Goal: Task Accomplishment & Management: Use online tool/utility

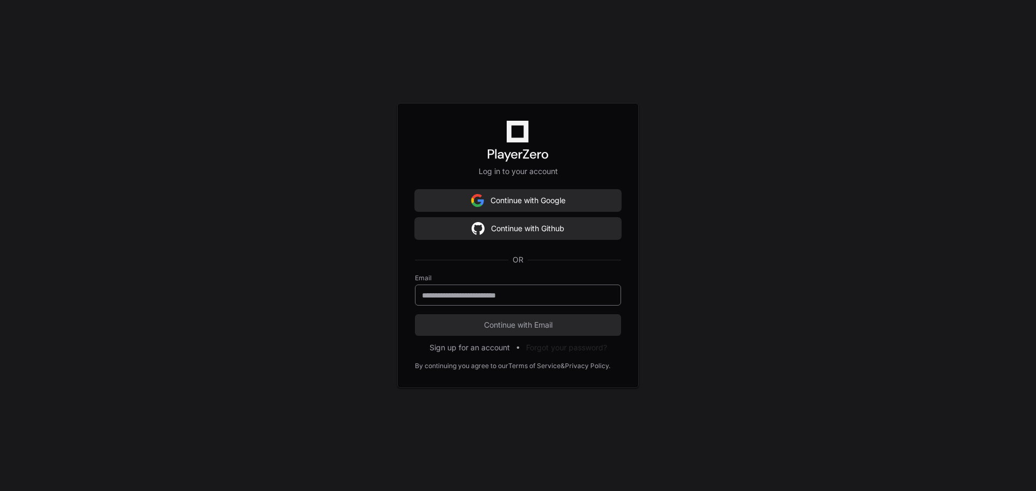
click at [606, 295] on span at bounding box center [608, 295] width 9 height 9
type input "**********"
click at [533, 324] on span "Continue with Email" at bounding box center [518, 325] width 206 height 11
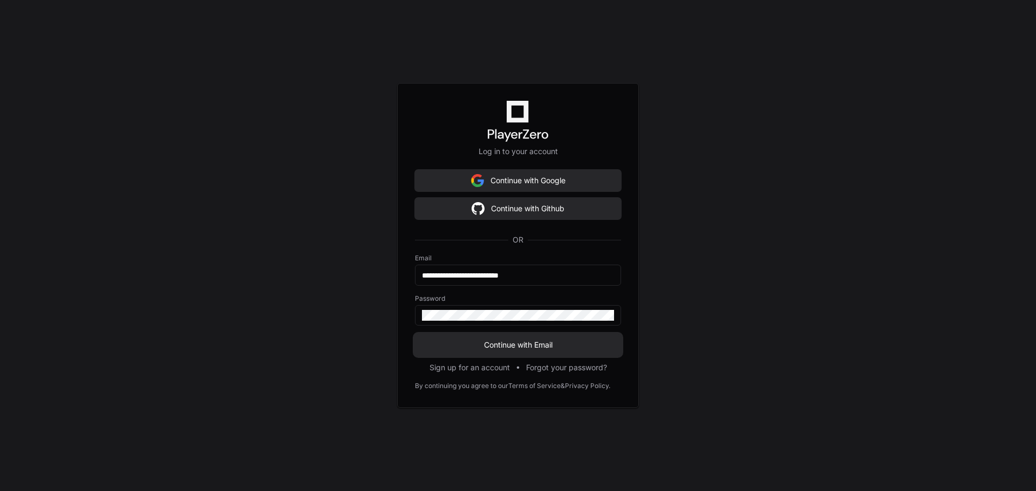
click at [530, 353] on button "Continue with Email" at bounding box center [518, 345] width 206 height 22
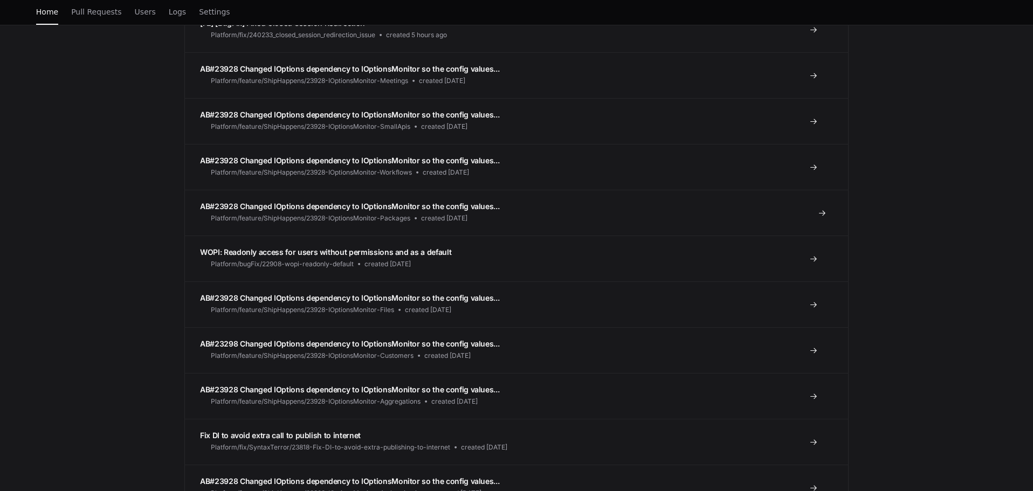
scroll to position [378, 0]
click at [319, 162] on span "AB#23928 Changed IOptions dependency to IOptionsMonitor so the config values..." at bounding box center [349, 160] width 299 height 9
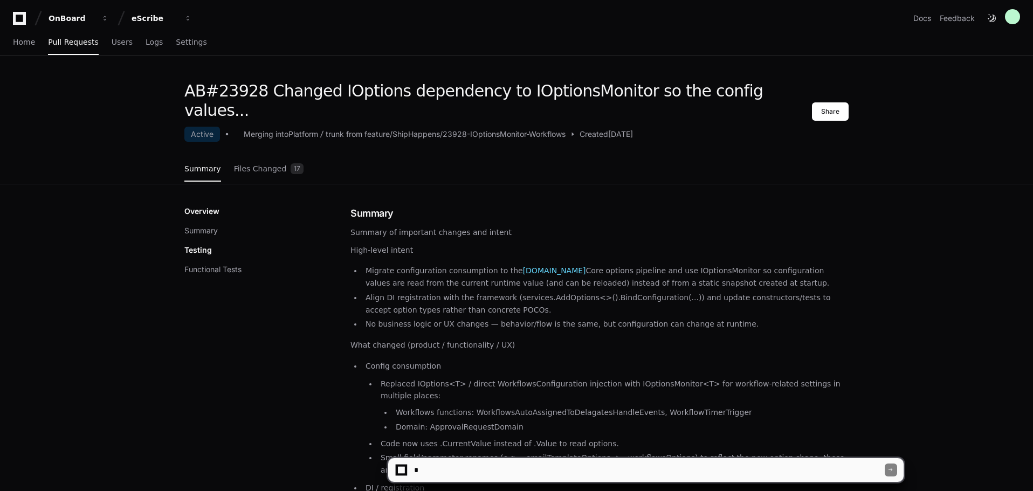
click at [479, 468] on textarea at bounding box center [648, 470] width 473 height 24
type textarea "**********"
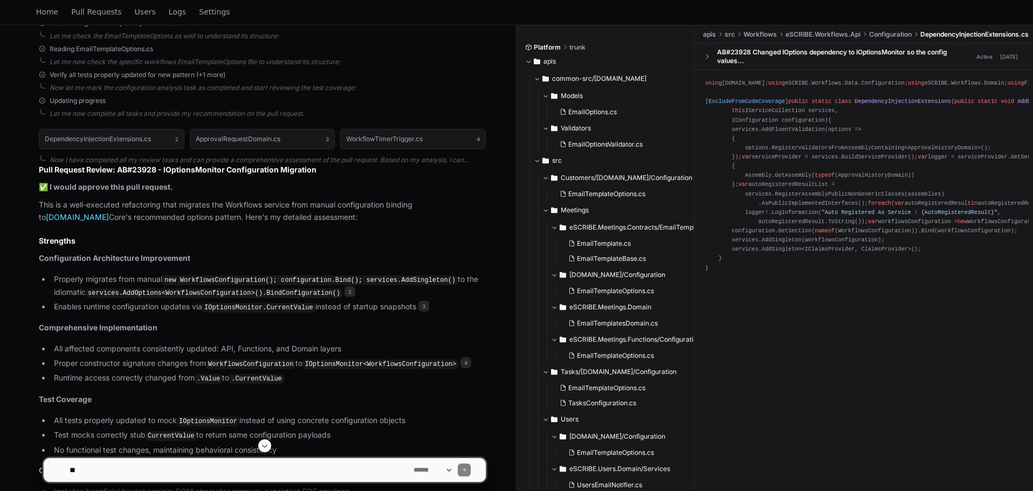
scroll to position [623, 0]
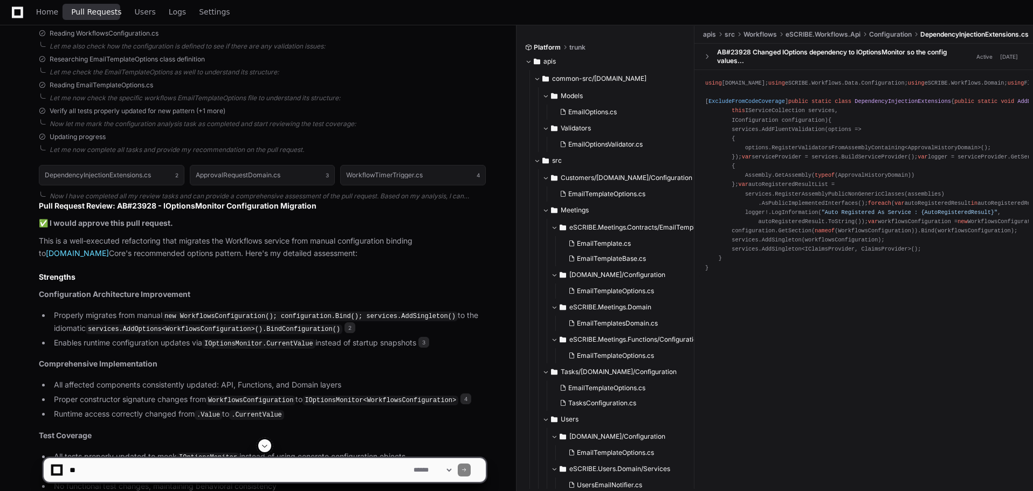
click at [74, 11] on span "Pull Requests" at bounding box center [96, 12] width 50 height 6
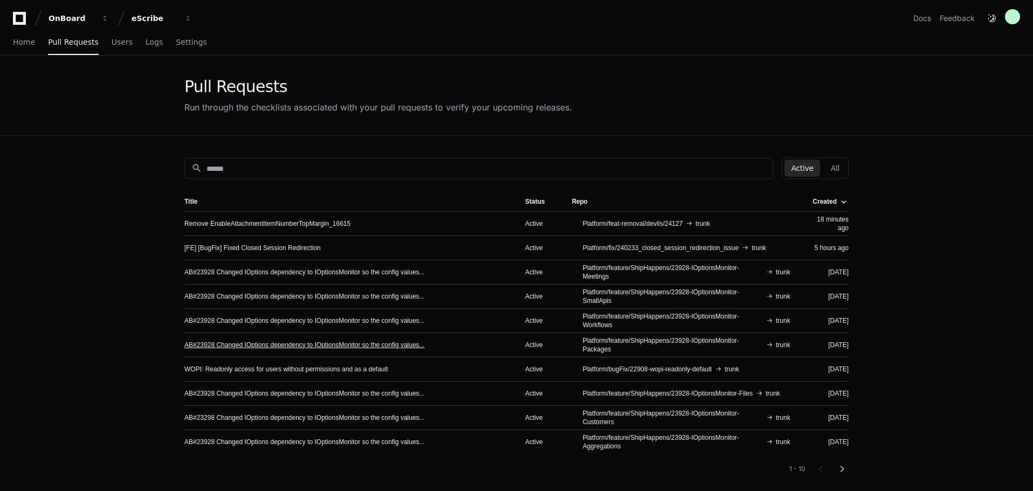
click at [371, 342] on link "AB#23928 Changed IOptions dependency to IOptionsMonitor so the config values..." at bounding box center [304, 345] width 241 height 9
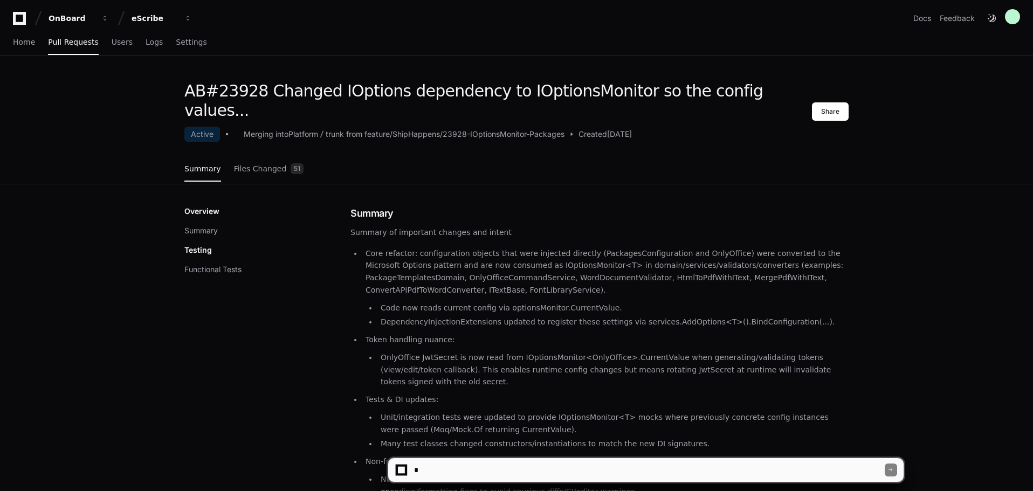
click at [453, 467] on textarea at bounding box center [648, 470] width 473 height 24
type textarea "*"
type textarea "**********"
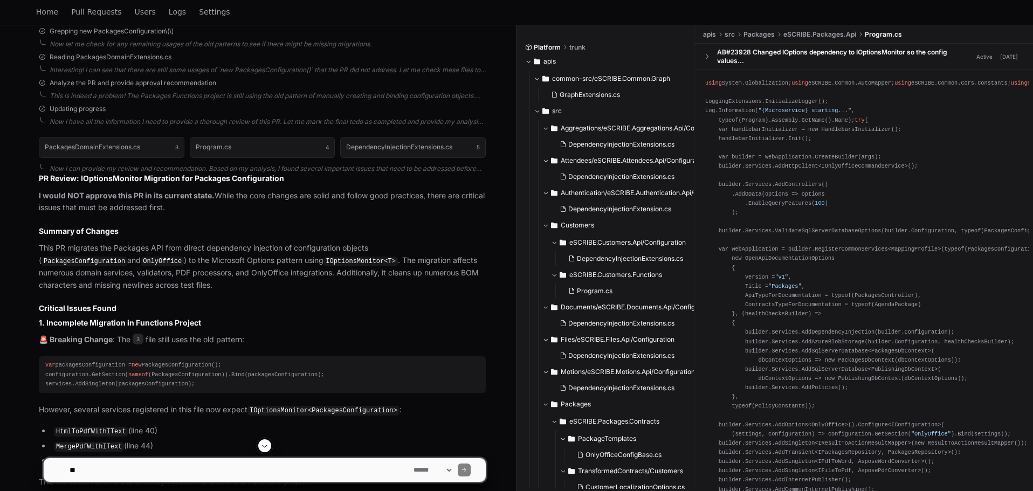
scroll to position [593, 0]
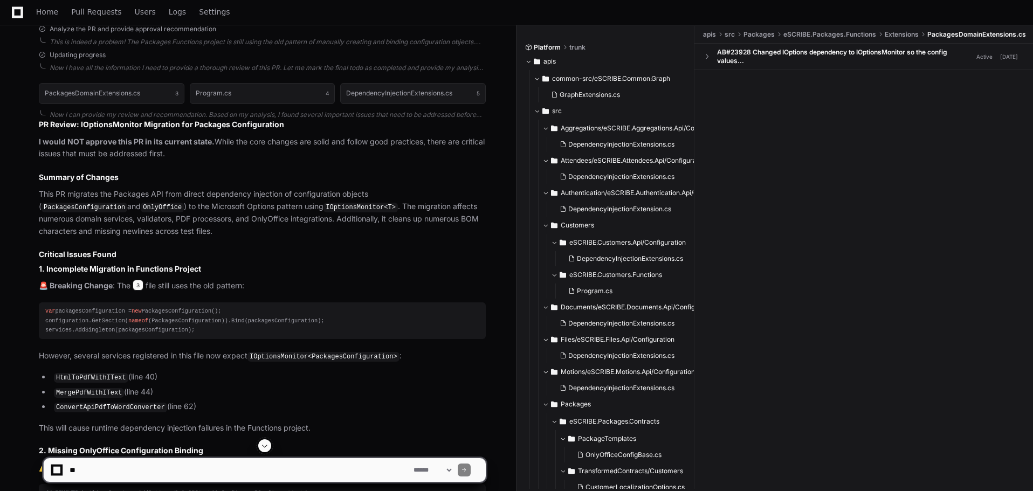
click at [141, 287] on span "3" at bounding box center [138, 285] width 11 height 11
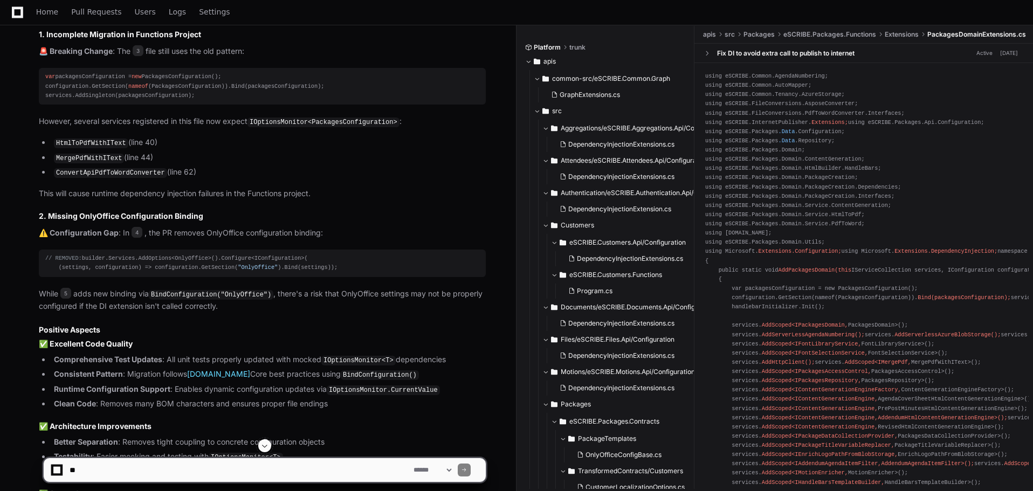
scroll to position [809, 0]
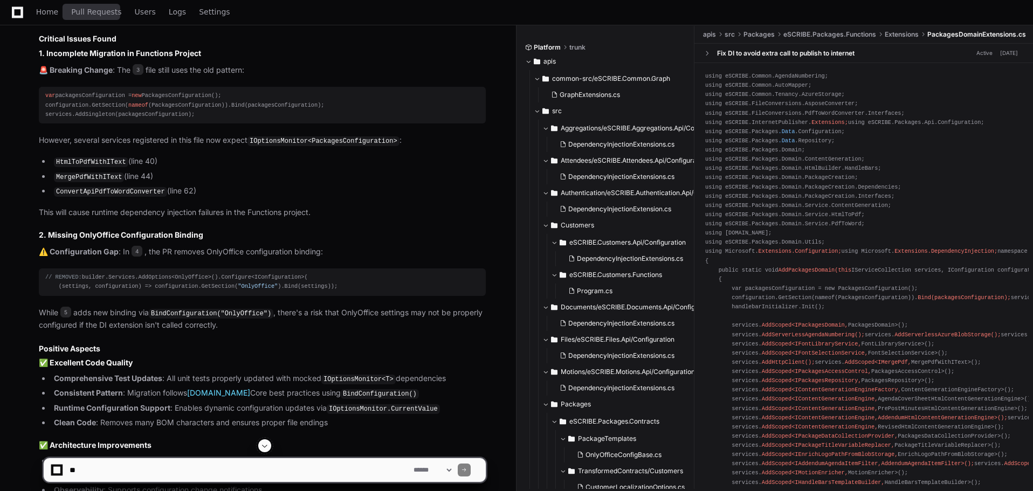
drag, startPoint x: 97, startPoint y: 11, endPoint x: 106, endPoint y: 18, distance: 12.0
click at [97, 11] on span "Pull Requests" at bounding box center [96, 12] width 50 height 6
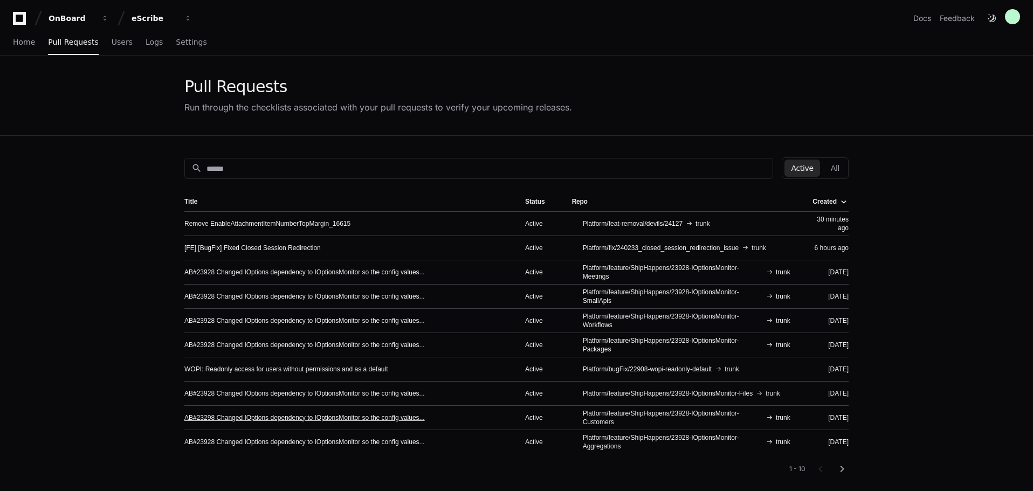
click at [387, 416] on link "AB#23298 Changed IOptions dependency to IOptionsMonitor so the config values..." at bounding box center [304, 418] width 241 height 9
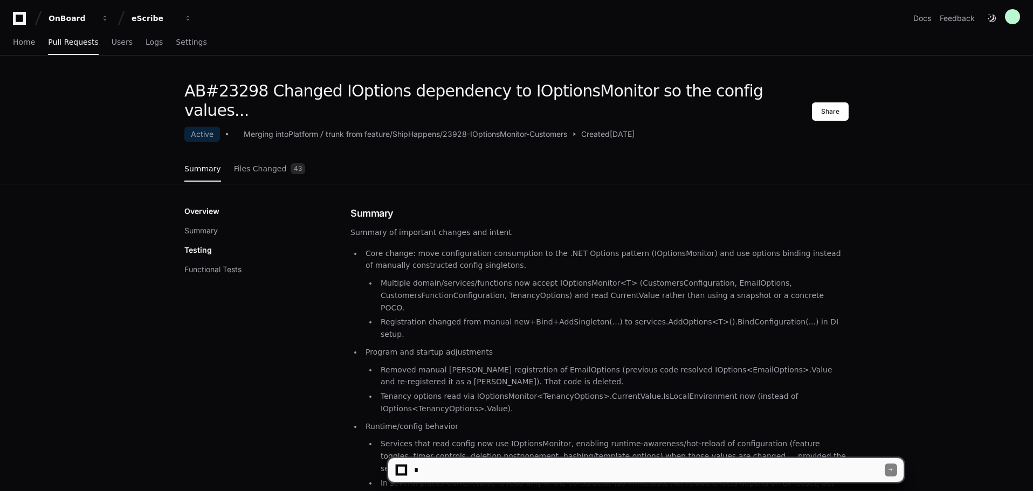
click at [483, 468] on textarea at bounding box center [648, 470] width 473 height 24
type textarea "**********"
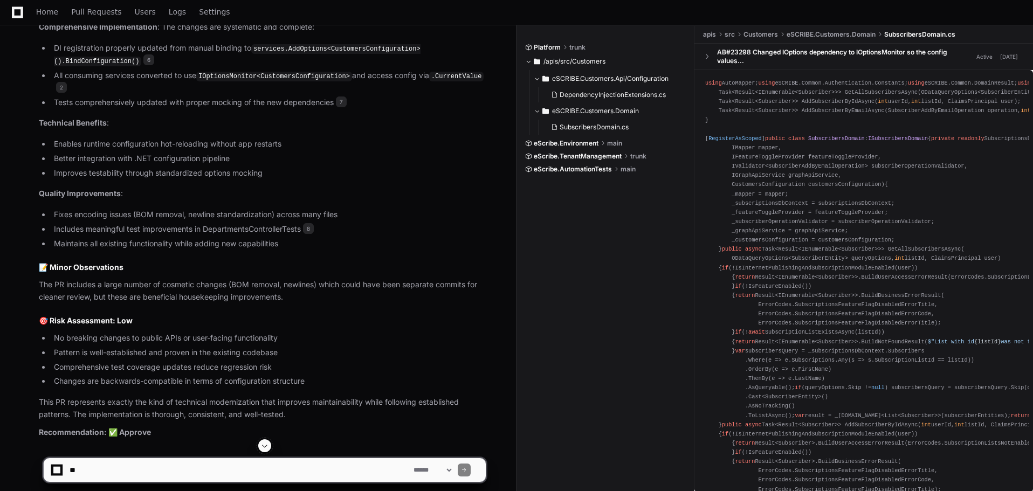
scroll to position [927, 0]
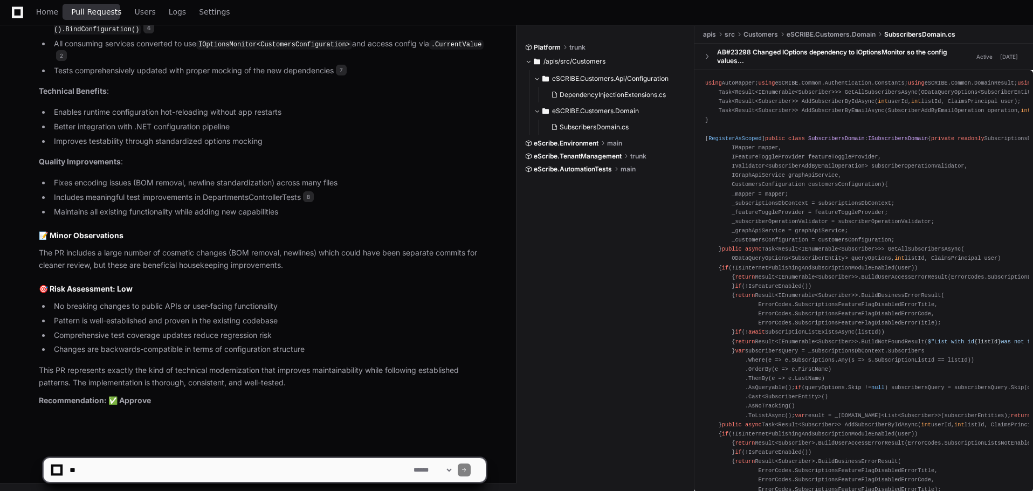
click at [97, 13] on span "Pull Requests" at bounding box center [96, 12] width 50 height 6
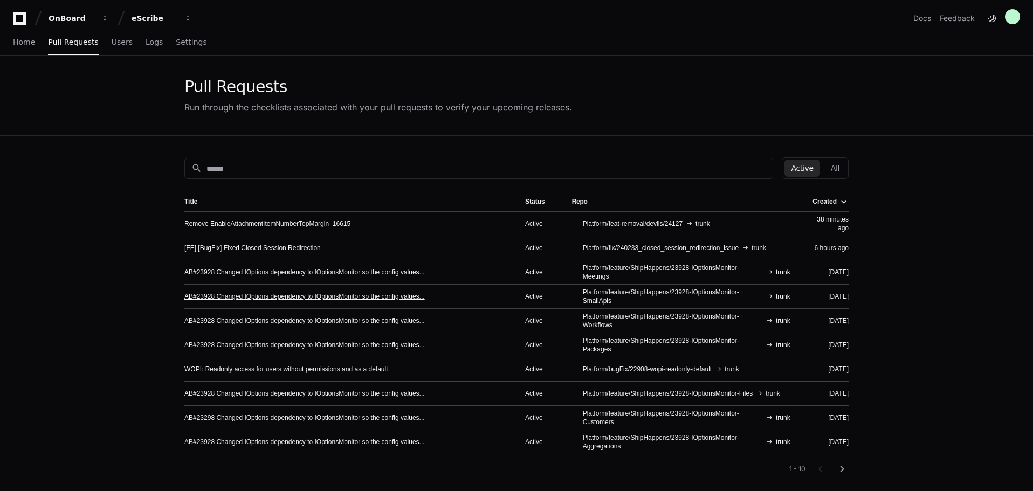
click at [369, 297] on link "AB#23928 Changed IOptions dependency to IOptionsMonitor so the config values..." at bounding box center [304, 296] width 241 height 9
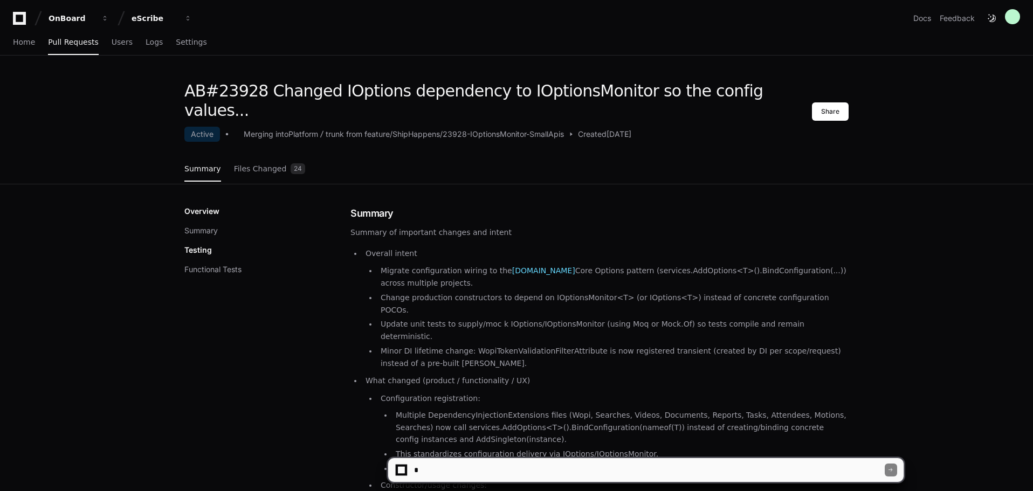
click at [511, 467] on textarea at bounding box center [648, 470] width 473 height 24
type textarea "**********"
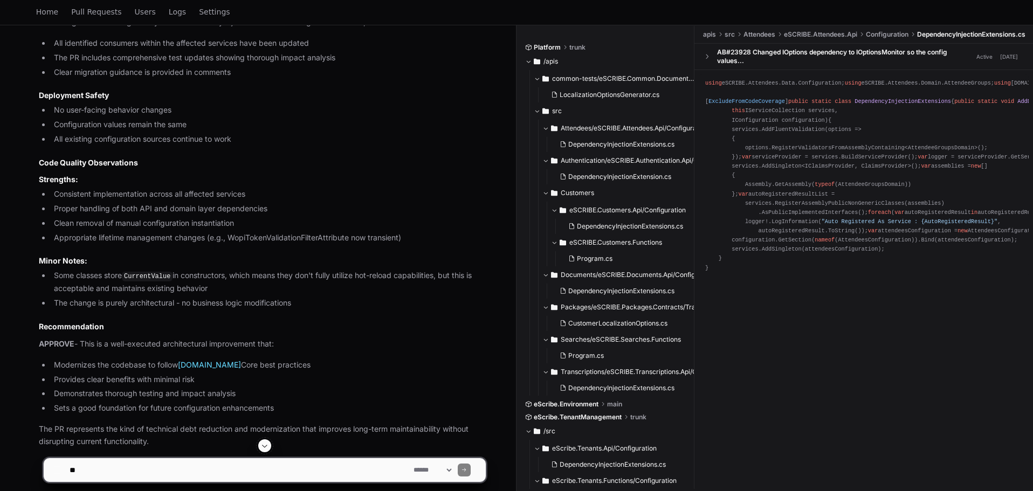
scroll to position [1253, 0]
